Goal: Task Accomplishment & Management: Manage account settings

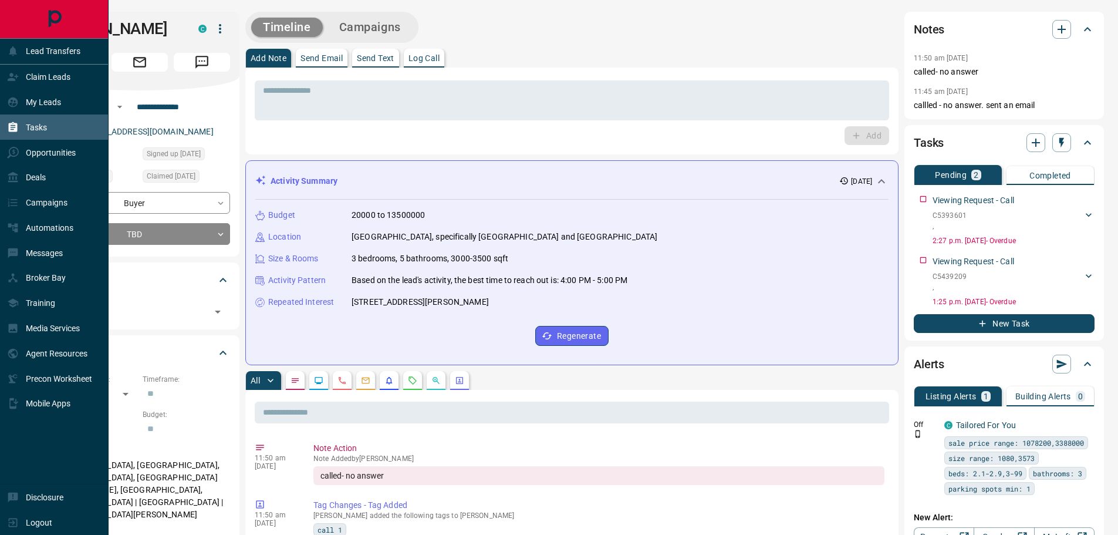
click at [42, 129] on p "Tasks" at bounding box center [36, 127] width 21 height 9
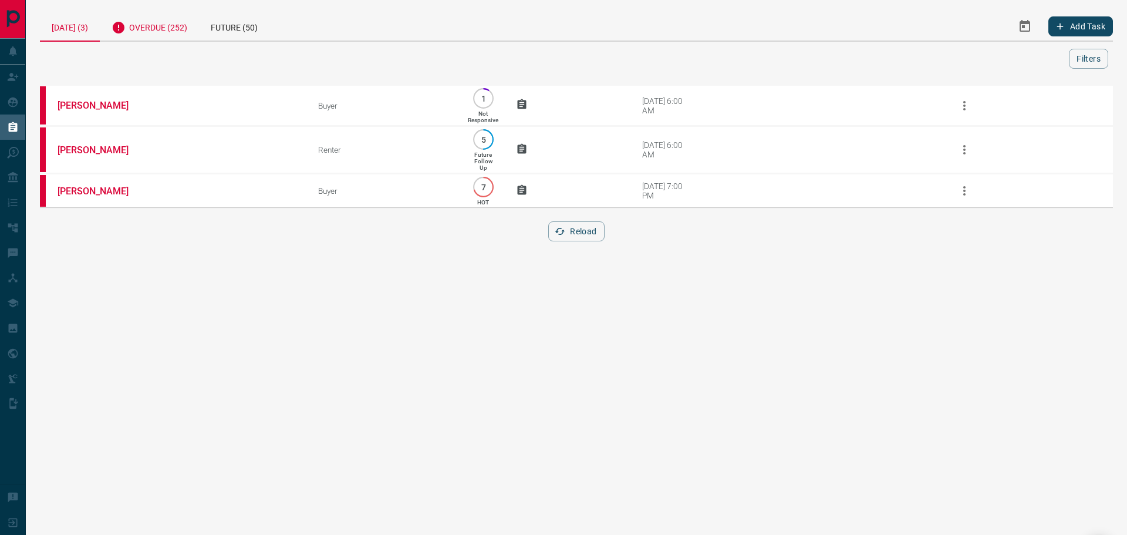
click at [161, 30] on div "Overdue (252)" at bounding box center [149, 26] width 99 height 29
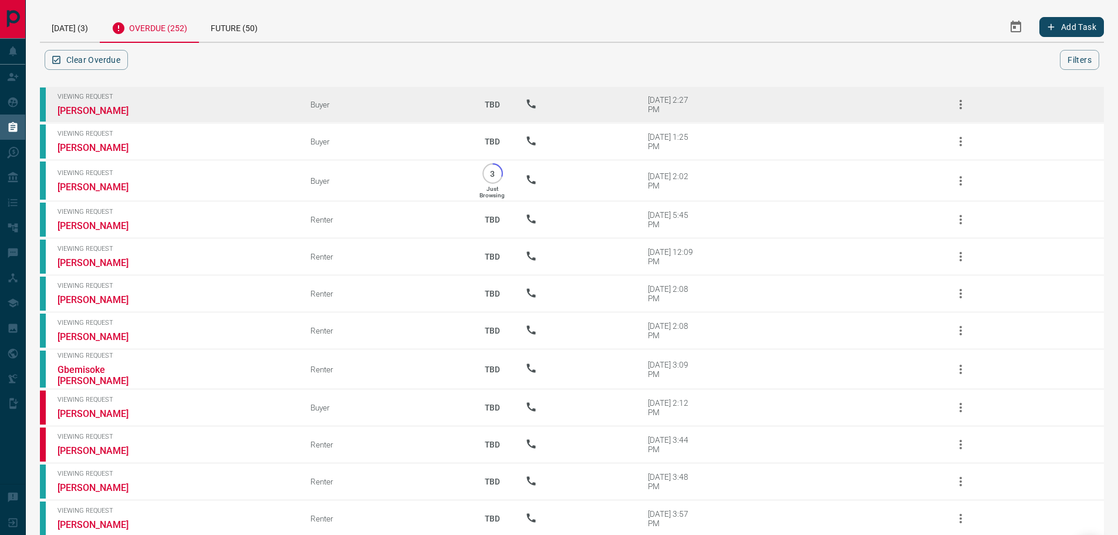
click at [965, 105] on icon "button" at bounding box center [961, 104] width 14 height 14
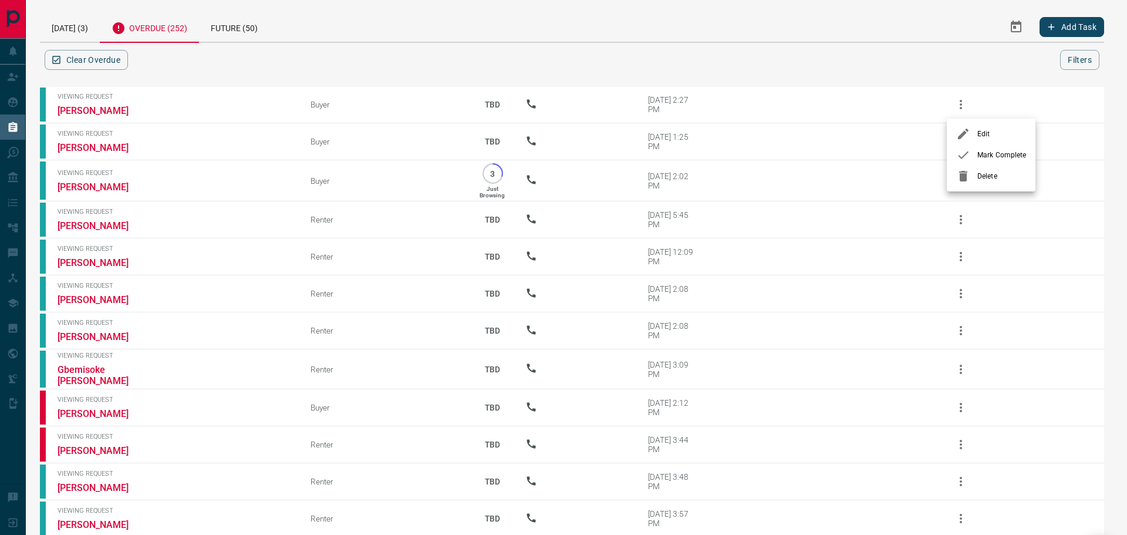
click at [982, 152] on span "Mark Complete" at bounding box center [1001, 155] width 49 height 11
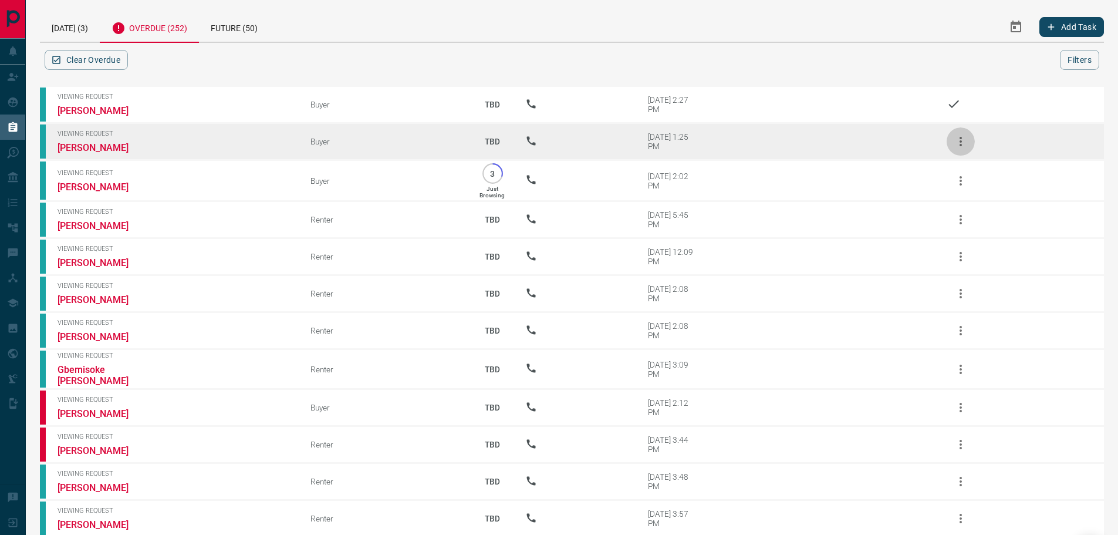
drag, startPoint x: 957, startPoint y: 145, endPoint x: 961, endPoint y: 137, distance: 8.4
click at [961, 137] on icon "button" at bounding box center [960, 141] width 2 height 9
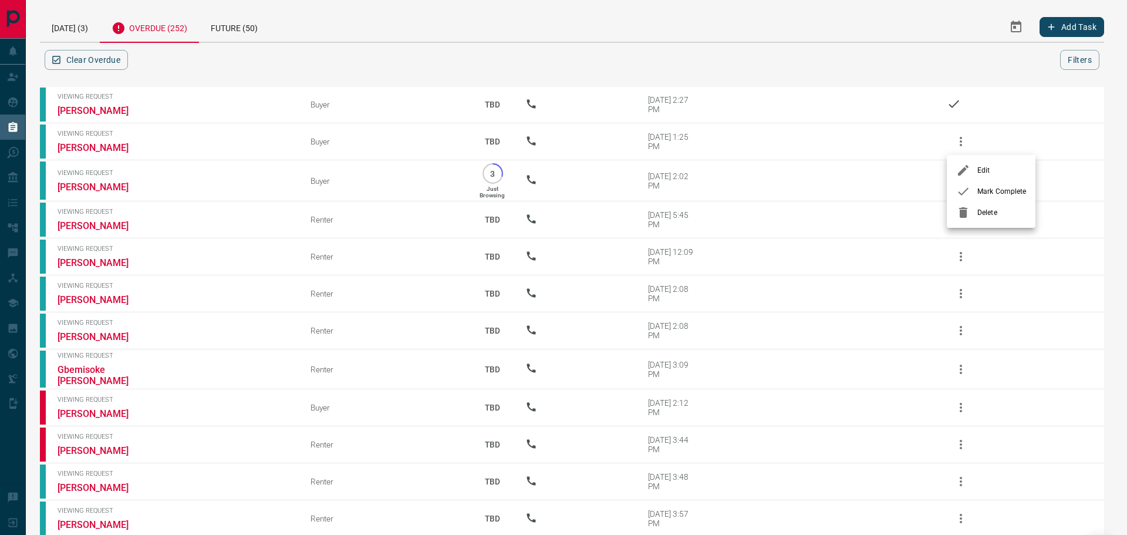
click at [981, 194] on span "Mark Complete" at bounding box center [1001, 191] width 49 height 11
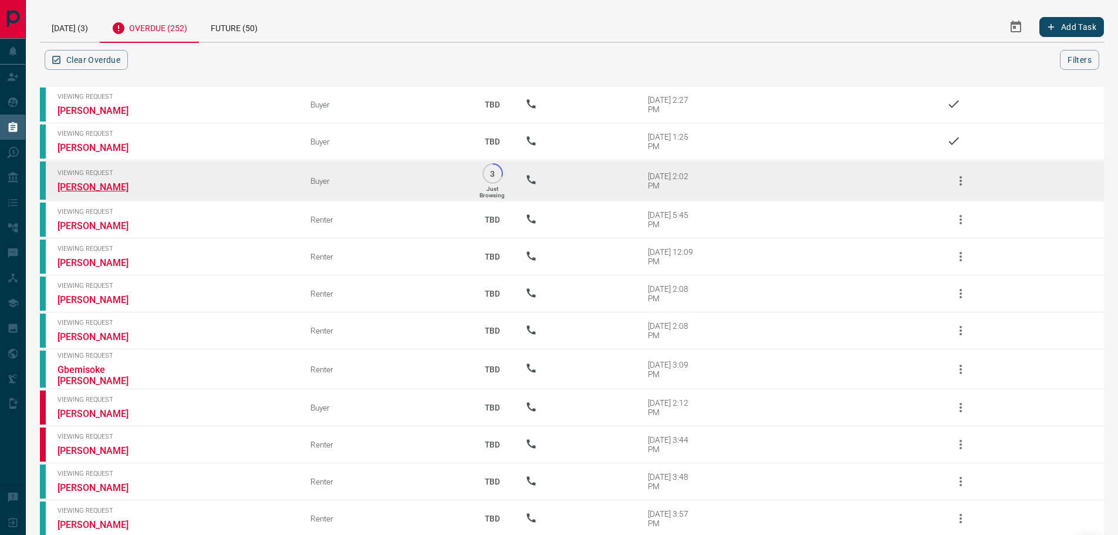
click at [104, 187] on link "[PERSON_NAME]" at bounding box center [102, 186] width 88 height 11
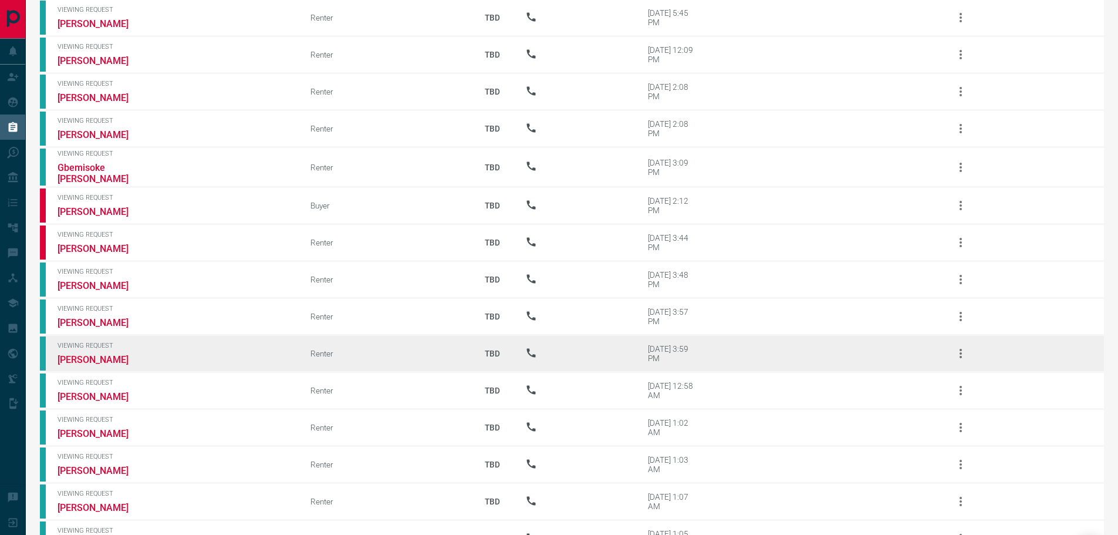
scroll to position [235, 0]
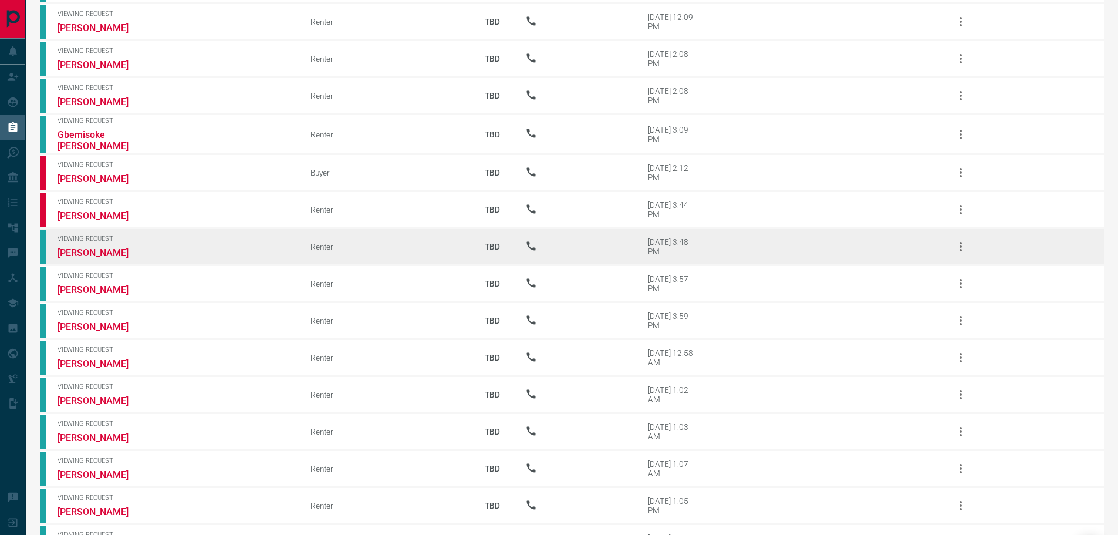
click at [86, 247] on link "[PERSON_NAME]" at bounding box center [102, 252] width 88 height 11
